Goal: Navigation & Orientation: Find specific page/section

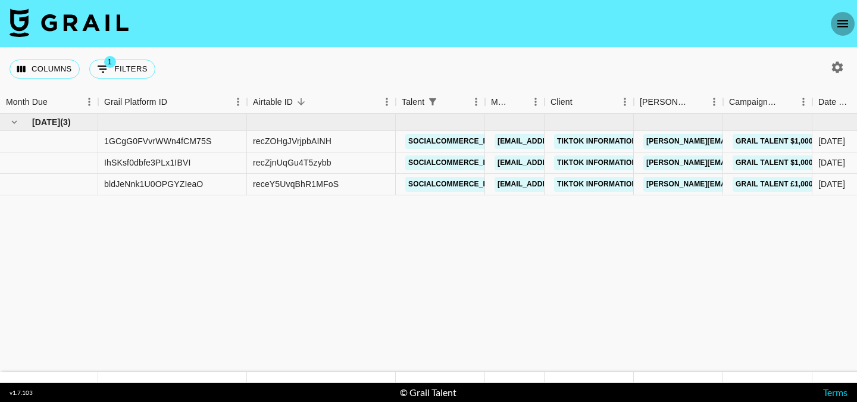
click at [848, 15] on button "open drawer" at bounding box center [843, 24] width 24 height 24
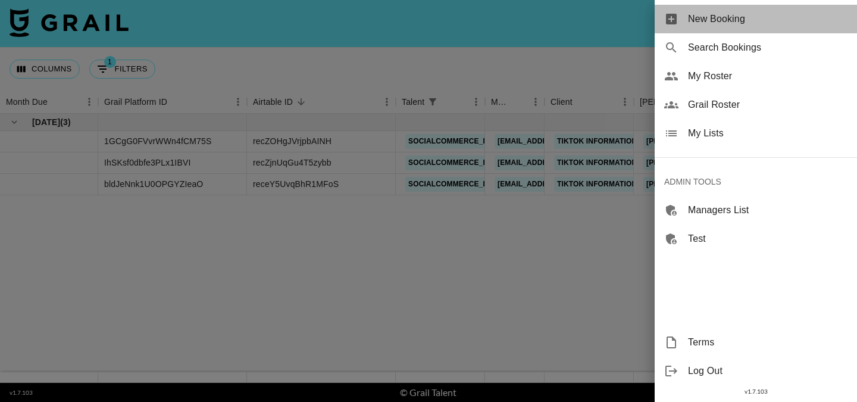
click at [797, 24] on span "New Booking" at bounding box center [767, 19] width 159 height 14
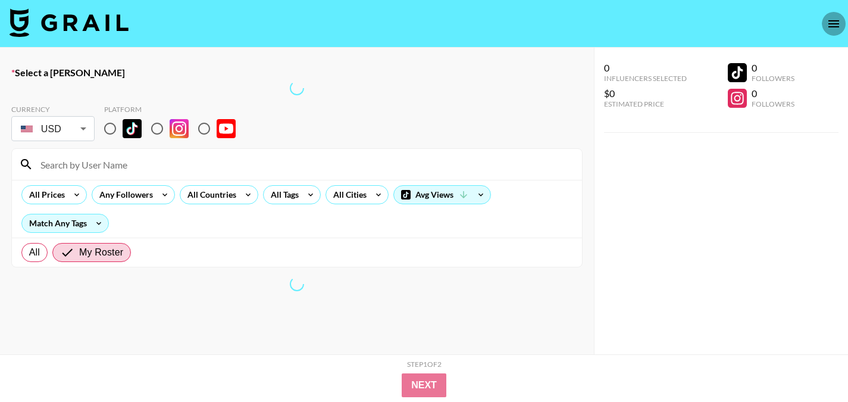
click at [839, 20] on icon "open drawer" at bounding box center [833, 23] width 11 height 7
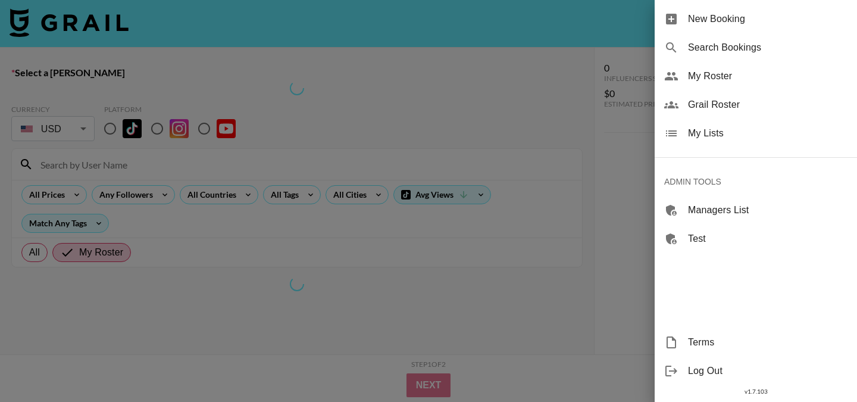
click at [767, 48] on span "Search Bookings" at bounding box center [767, 47] width 159 height 14
select select "id"
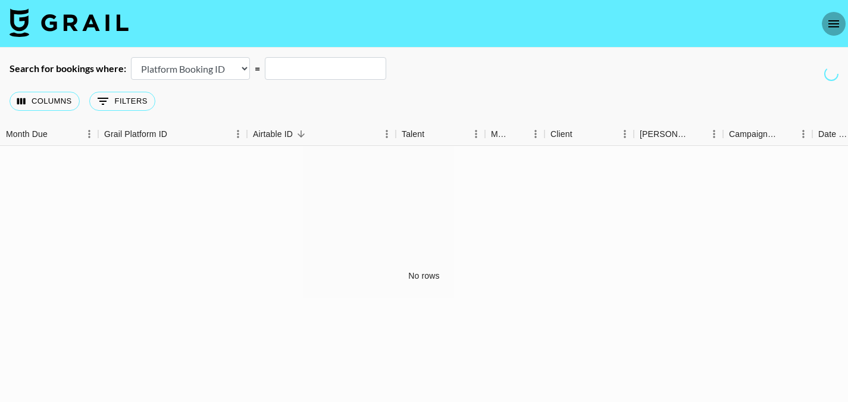
click at [832, 26] on icon "open drawer" at bounding box center [833, 23] width 11 height 7
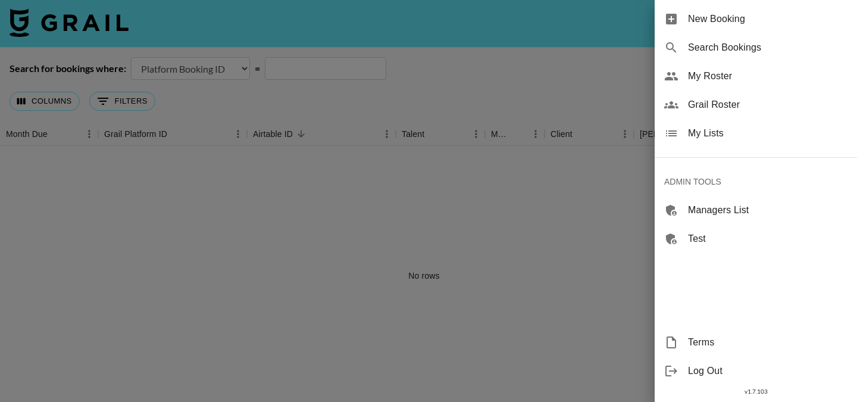
click at [754, 102] on span "Grail Roster" at bounding box center [767, 105] width 159 height 14
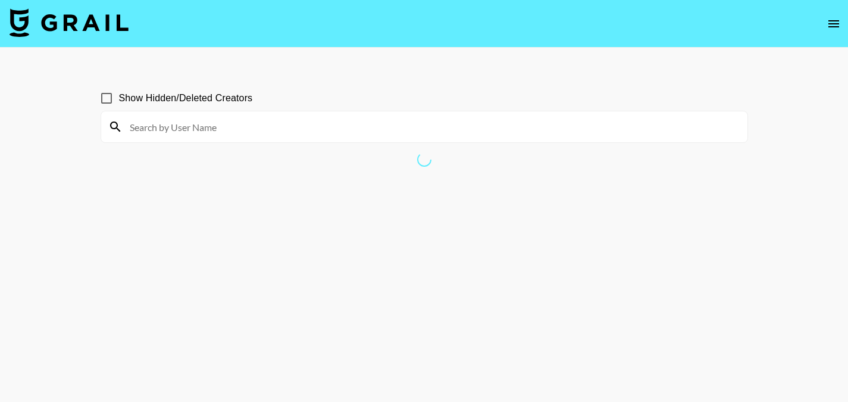
drag, startPoint x: 365, startPoint y: 124, endPoint x: 391, endPoint y: 0, distance: 127.1
click at [365, 124] on input at bounding box center [432, 126] width 618 height 19
click at [419, 77] on section "Show Hidden/Deleted Creators" at bounding box center [424, 109] width 647 height 67
click at [386, 74] on main "Show Hidden/Deleted Creators" at bounding box center [424, 230] width 848 height 364
